Goal: Information Seeking & Learning: Understand process/instructions

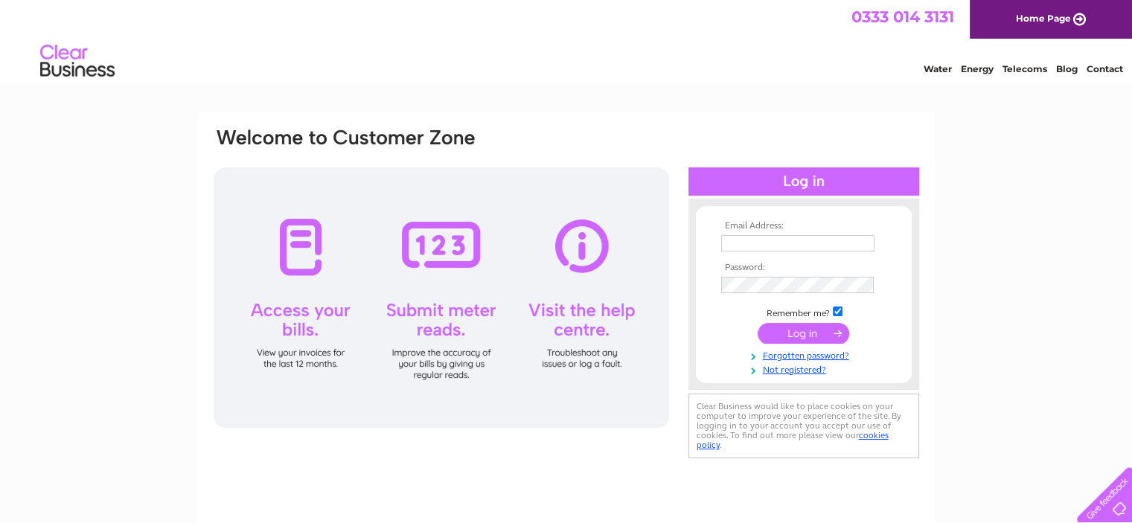
click at [811, 235] on input "text" at bounding box center [797, 243] width 153 height 16
type input "alison@arcadia-accounting.co.uk"
click at [809, 336] on input "submit" at bounding box center [804, 333] width 92 height 21
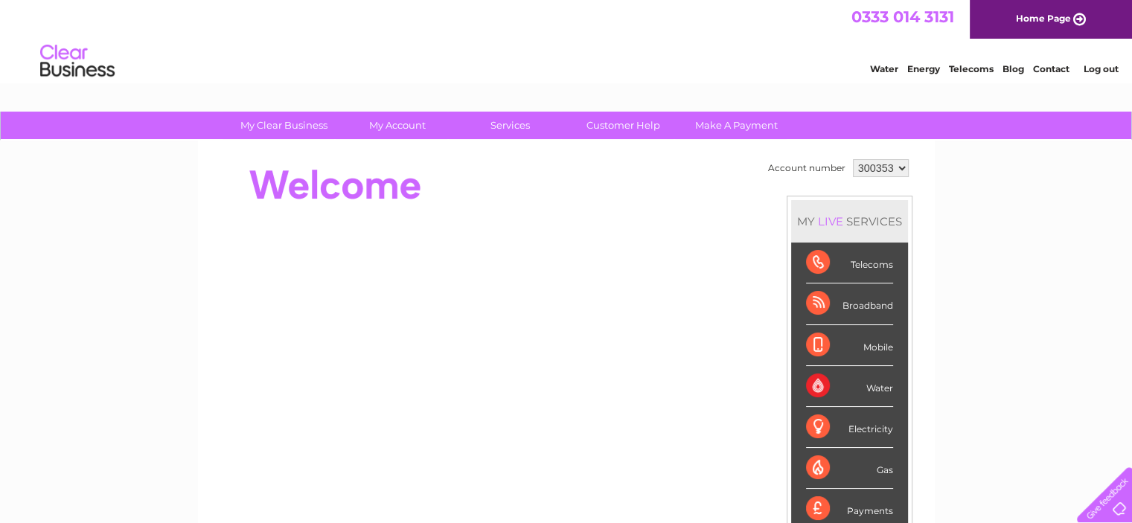
click at [866, 264] on div "Telecoms" at bounding box center [849, 263] width 87 height 41
click at [824, 255] on div "Telecoms" at bounding box center [849, 263] width 87 height 41
click at [881, 266] on div "Telecoms" at bounding box center [849, 263] width 87 height 41
click at [977, 68] on link "Telecoms" at bounding box center [971, 68] width 45 height 11
click at [623, 130] on link "Customer Help" at bounding box center [623, 126] width 123 height 28
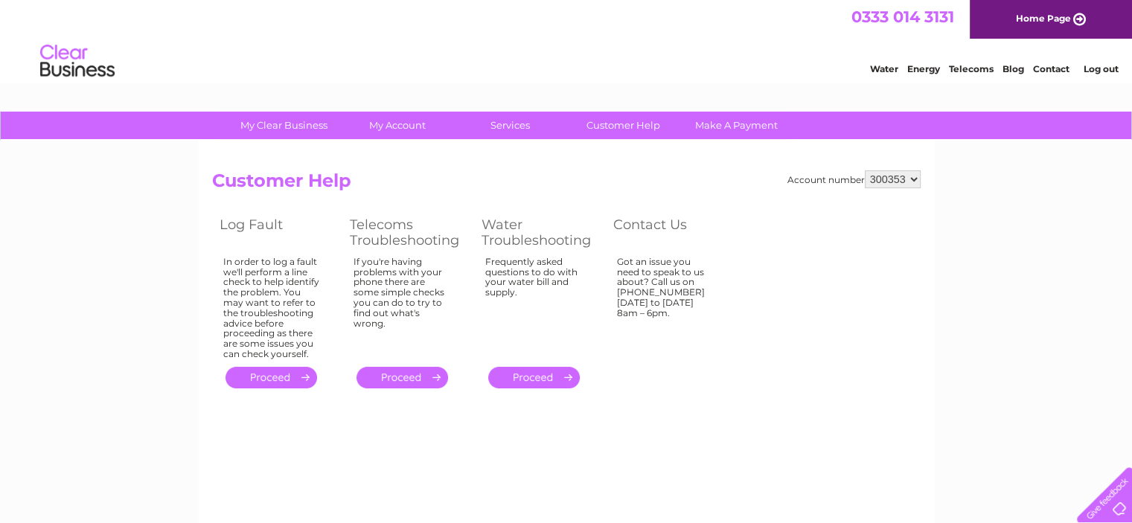
click at [413, 377] on link "." at bounding box center [403, 378] width 92 height 22
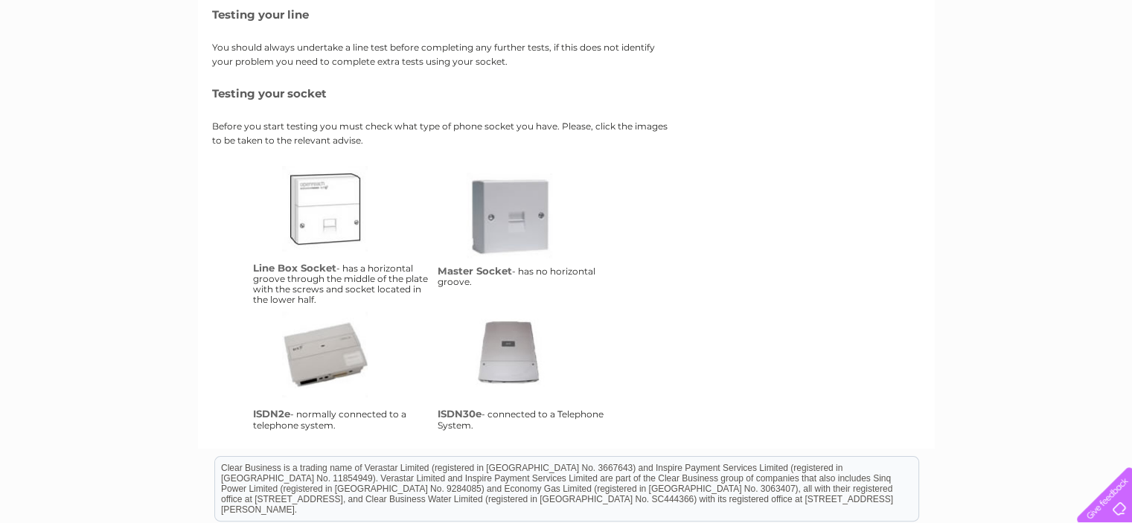
scroll to position [229, 0]
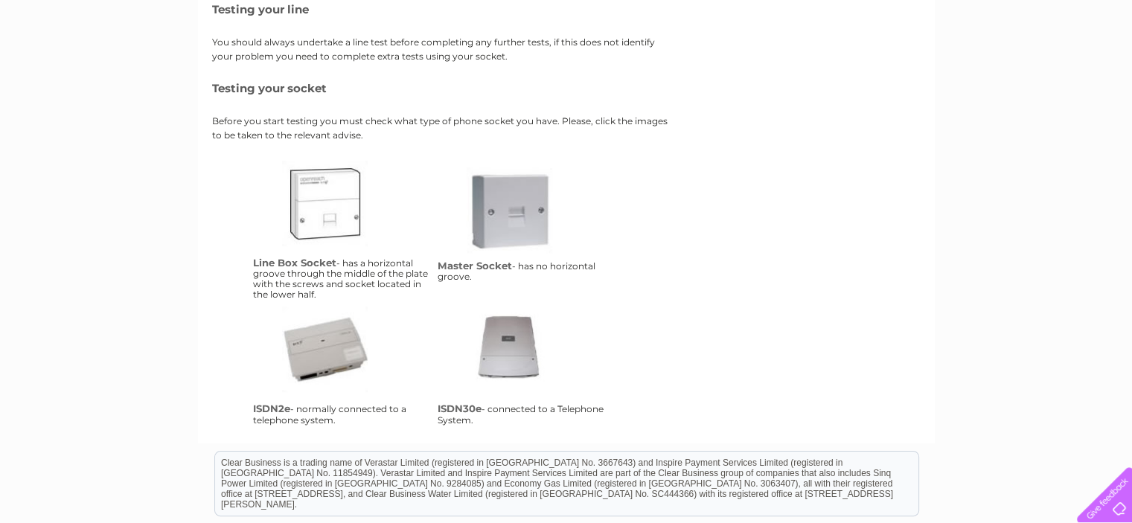
click at [333, 351] on link "isdn2e" at bounding box center [341, 366] width 119 height 119
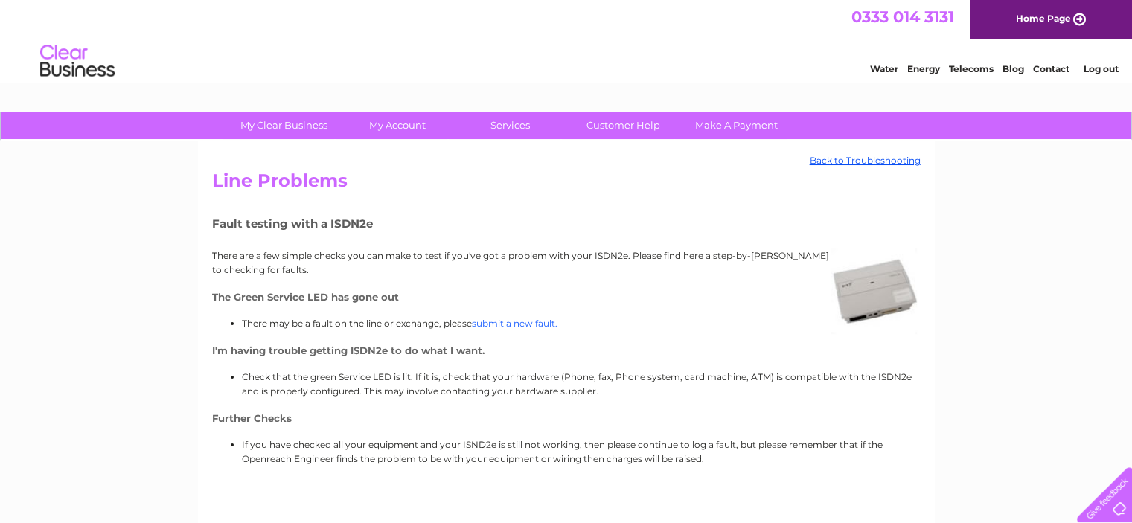
click at [529, 319] on link "submit a new fault." at bounding box center [515, 323] width 86 height 11
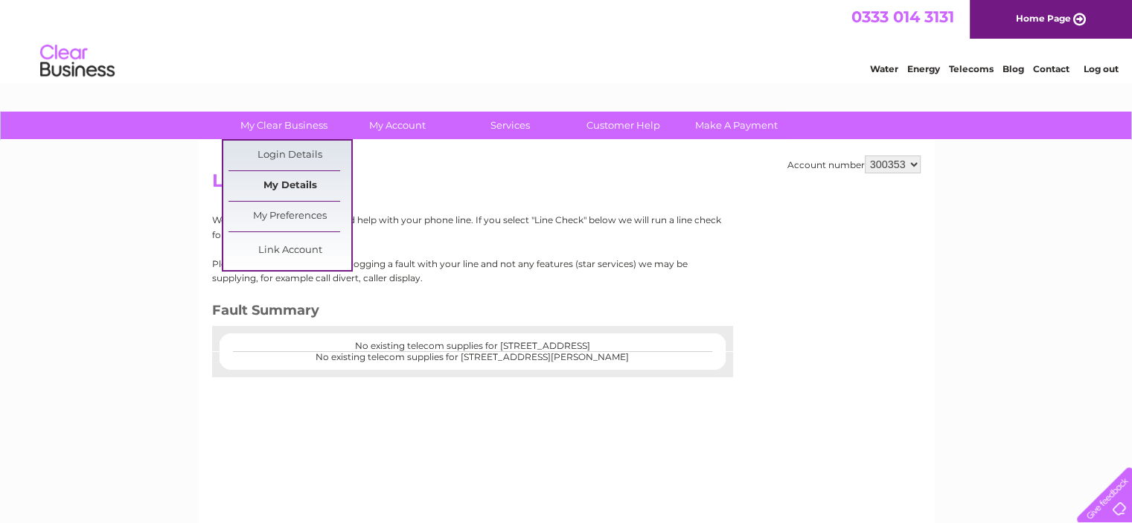
click at [307, 192] on link "My Details" at bounding box center [290, 186] width 123 height 30
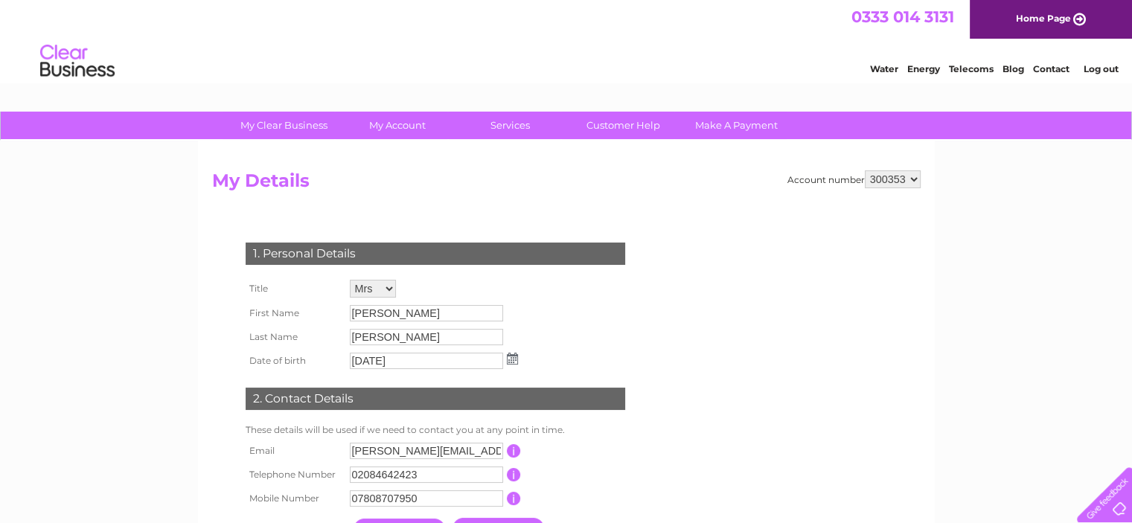
click at [1102, 68] on link "Log out" at bounding box center [1100, 68] width 35 height 11
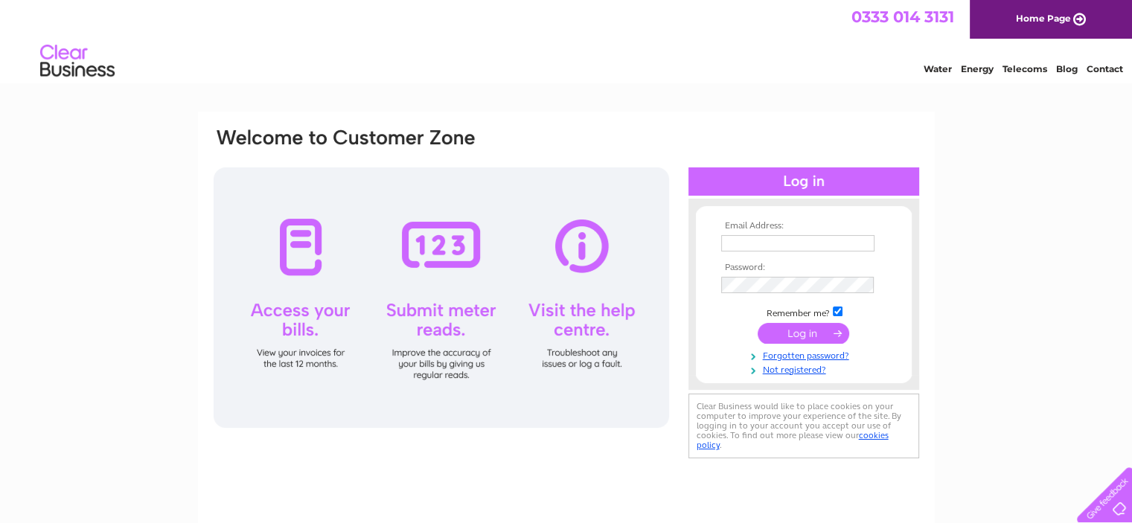
type input "alison@arcadia-accounting.co.uk"
click at [592, 333] on div at bounding box center [442, 297] width 456 height 261
click at [582, 357] on div at bounding box center [442, 297] width 456 height 261
click at [584, 357] on div at bounding box center [442, 297] width 456 height 261
click at [574, 345] on div at bounding box center [442, 297] width 456 height 261
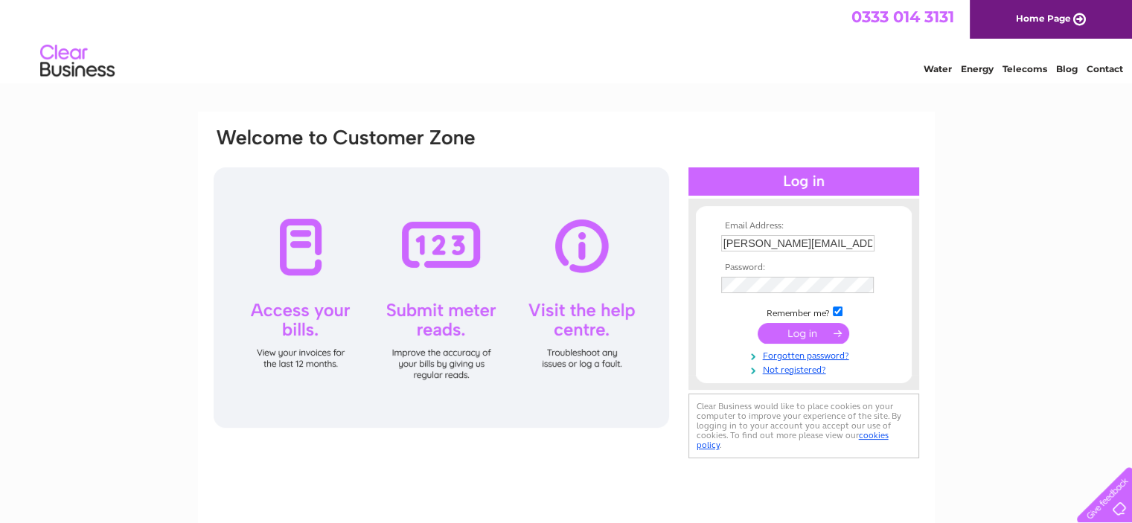
click at [584, 368] on div at bounding box center [442, 297] width 456 height 261
click at [587, 367] on div at bounding box center [442, 297] width 456 height 261
click at [448, 314] on div at bounding box center [442, 297] width 456 height 261
